Goal: Find contact information: Find contact information

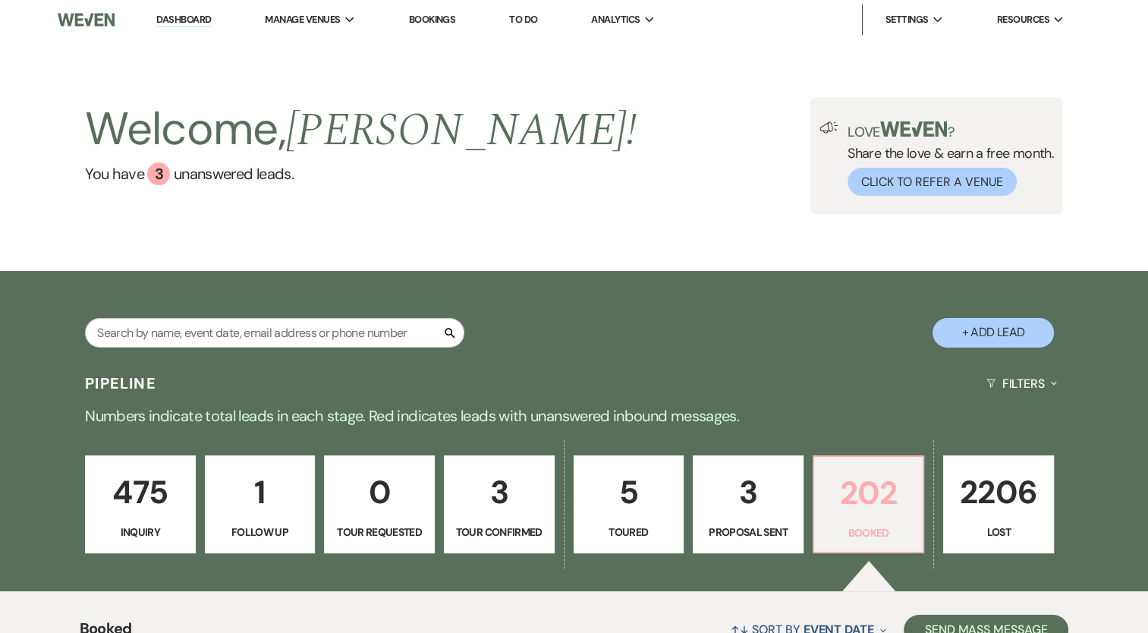
click at [871, 487] on p "202" at bounding box center [868, 492] width 91 height 51
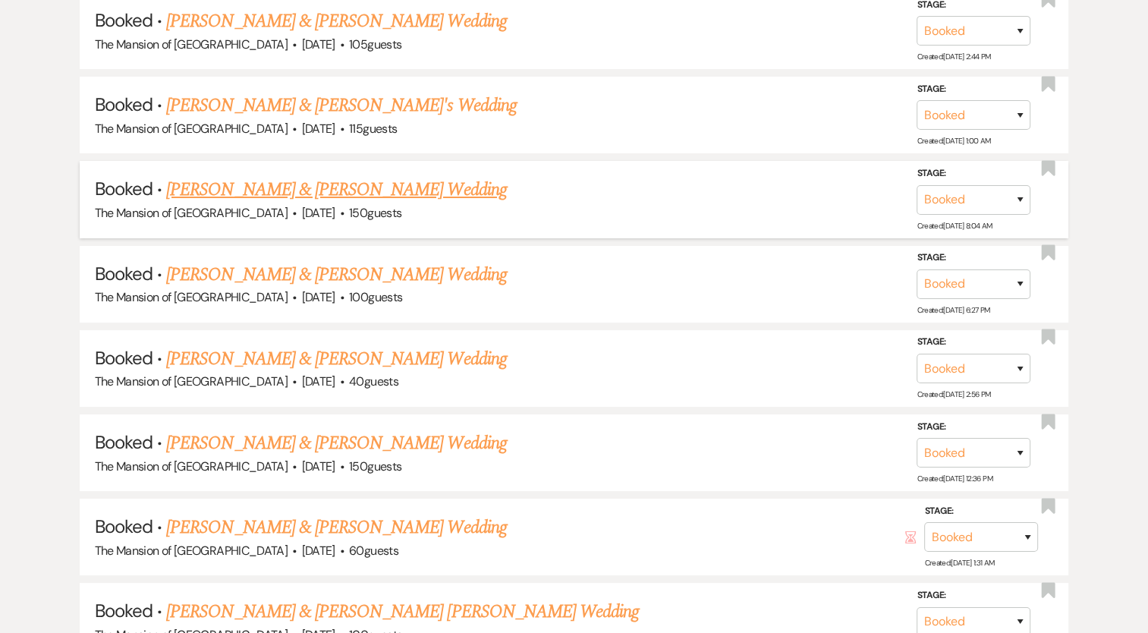
scroll to position [5689, 0]
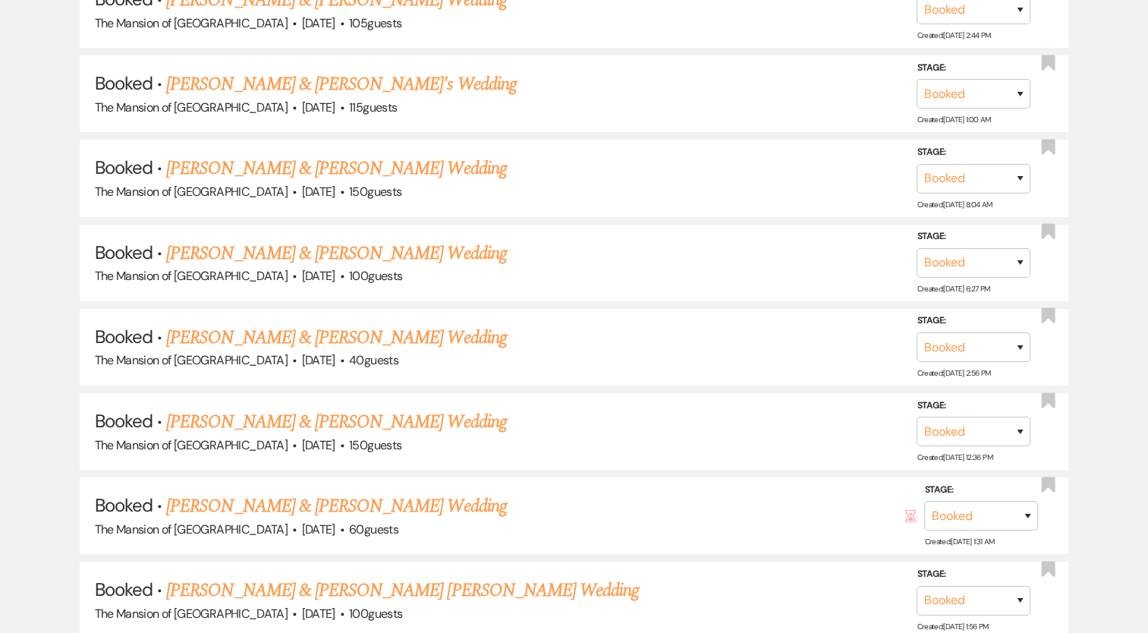
click at [373, 155] on link "[PERSON_NAME] & [PERSON_NAME] Wedding" at bounding box center [336, 168] width 340 height 27
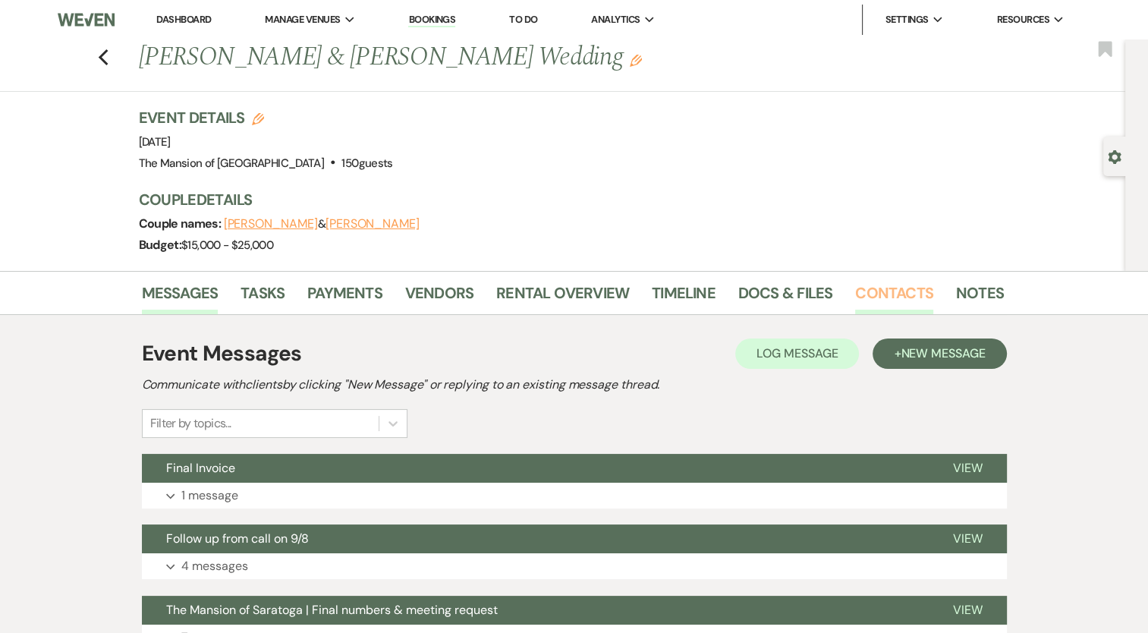
click at [878, 287] on link "Contacts" at bounding box center [894, 297] width 78 height 33
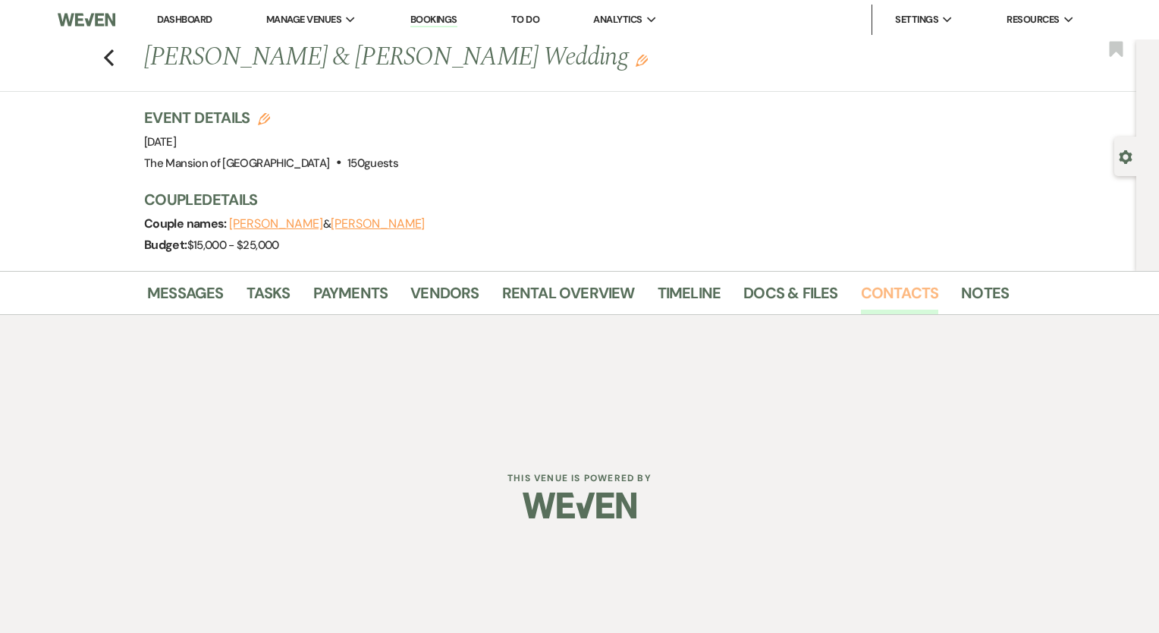
click at [878, 287] on link "Contacts" at bounding box center [900, 297] width 78 height 33
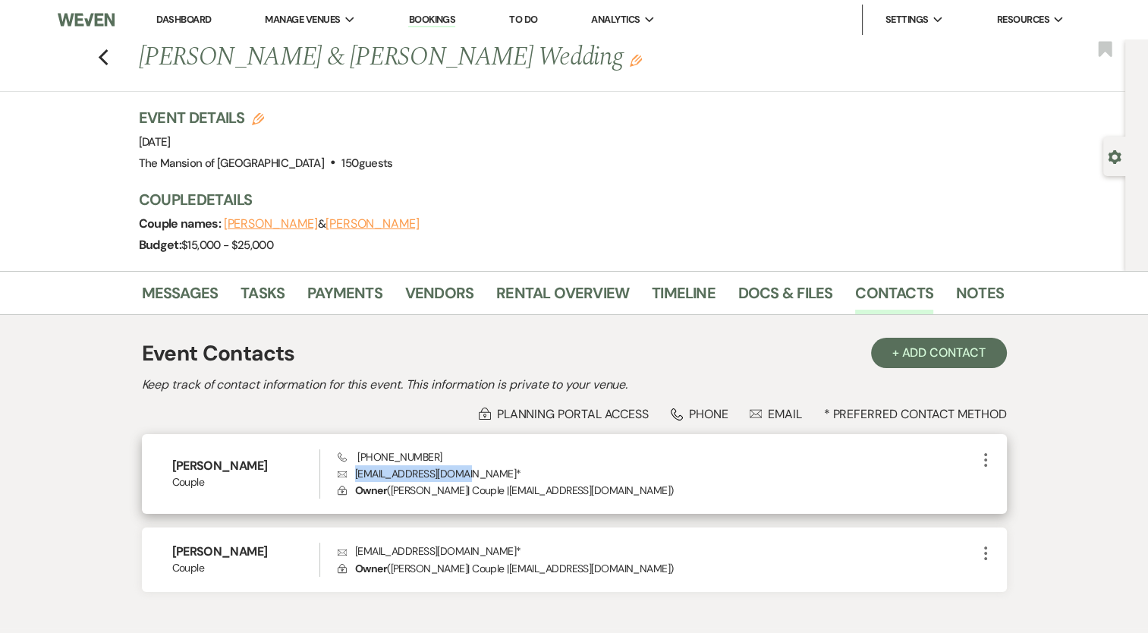
drag, startPoint x: 357, startPoint y: 473, endPoint x: 463, endPoint y: 475, distance: 106.2
click at [463, 475] on p "Envelope [EMAIL_ADDRESS][DOMAIN_NAME] *" at bounding box center [657, 473] width 638 height 17
copy p "[EMAIL_ADDRESS][DOMAIN_NAME]"
